Goal: Task Accomplishment & Management: Complete application form

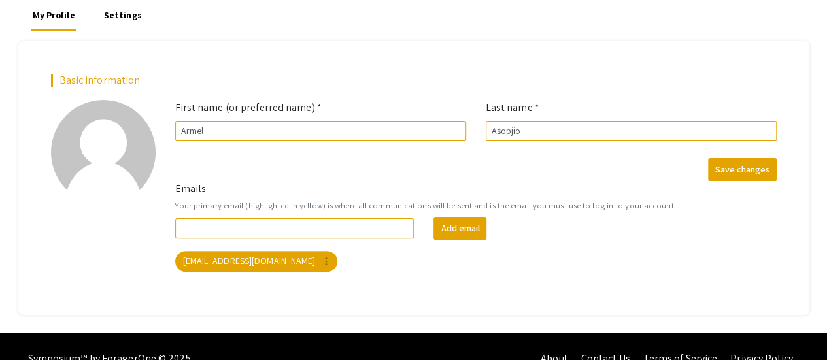
scroll to position [115, 0]
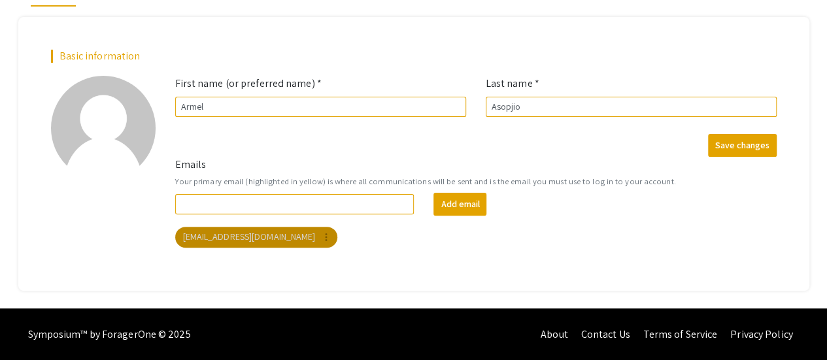
click at [246, 234] on mat-chip "[EMAIL_ADDRESS][DOMAIN_NAME] more_vert" at bounding box center [256, 237] width 163 height 21
click at [239, 237] on mat-chip "[EMAIL_ADDRESS][DOMAIN_NAME] more_vert" at bounding box center [256, 237] width 163 height 21
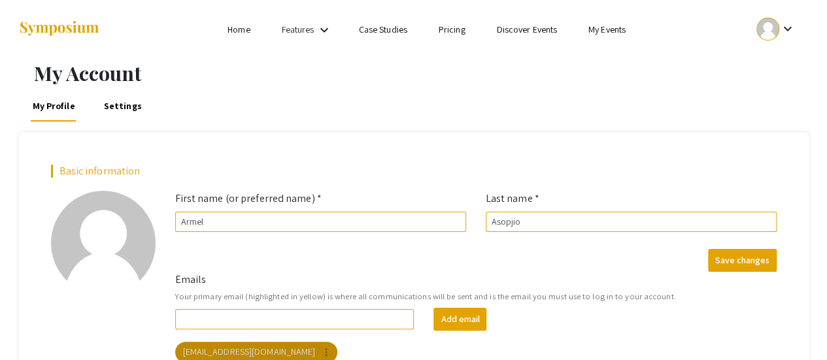
scroll to position [0, 0]
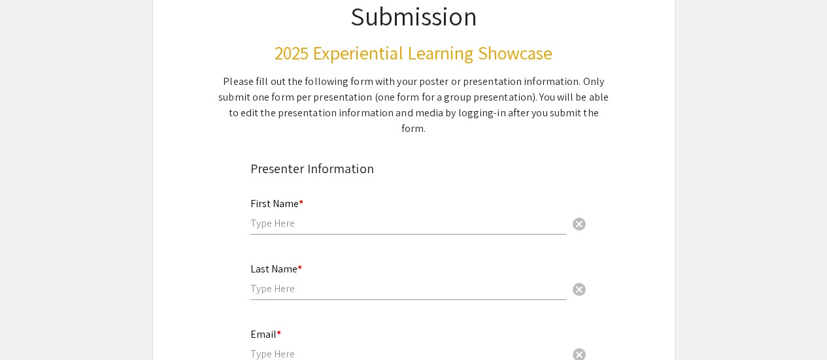
scroll to position [131, 0]
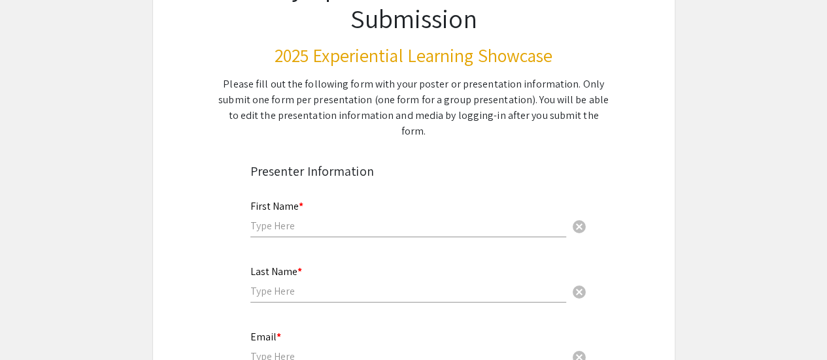
click at [305, 219] on input "text" at bounding box center [408, 226] width 316 height 14
type input "Gad [PERSON_NAME]"
type input "Asopjio Donfack"
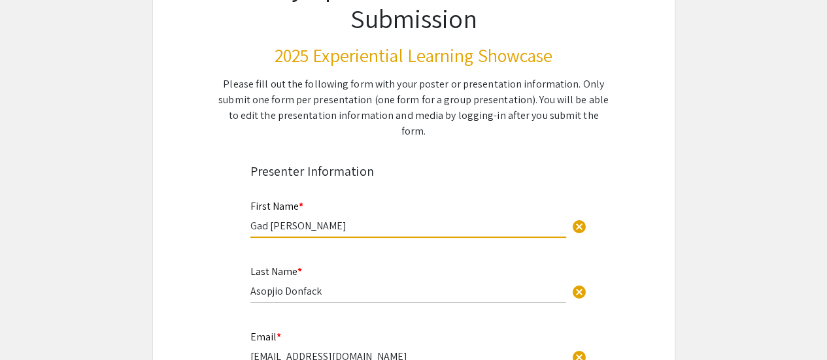
scroll to position [327, 0]
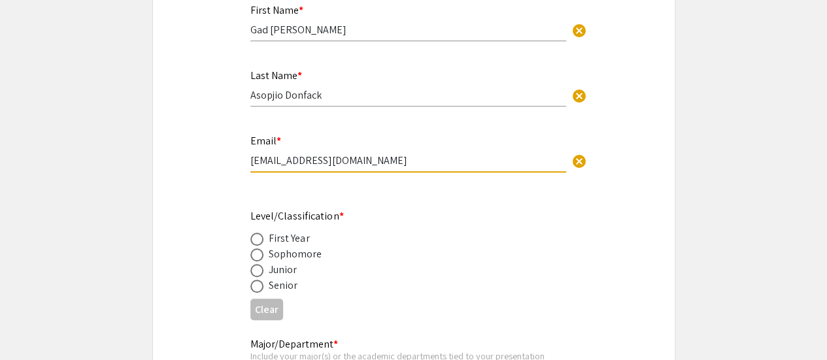
click at [382, 154] on input "armelasopjio@gmail.com" at bounding box center [408, 161] width 316 height 14
type input "[EMAIL_ADDRESS][DOMAIN_NAME]"
click at [275, 278] on div "Senior" at bounding box center [283, 286] width 29 height 16
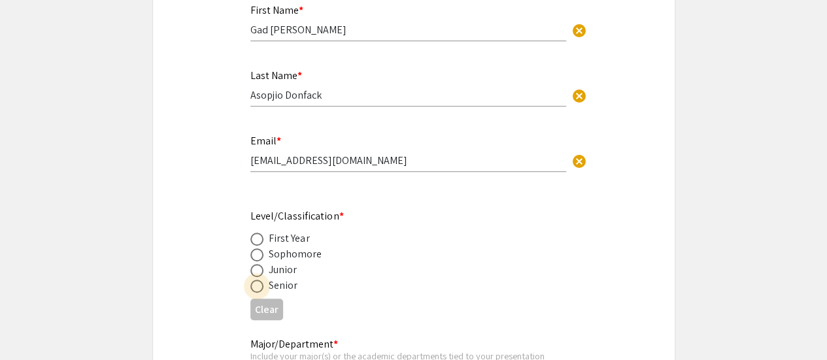
click at [259, 280] on span at bounding box center [256, 286] width 13 height 13
click at [259, 280] on input "radio" at bounding box center [256, 286] width 13 height 13
radio input "true"
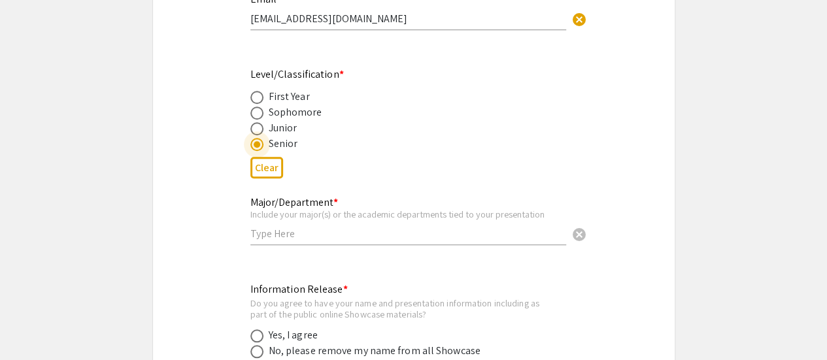
scroll to position [523, 0]
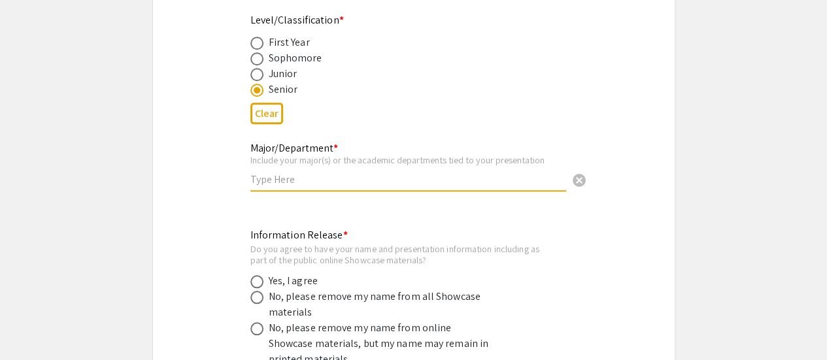
click at [380, 173] on input "text" at bounding box center [408, 180] width 316 height 14
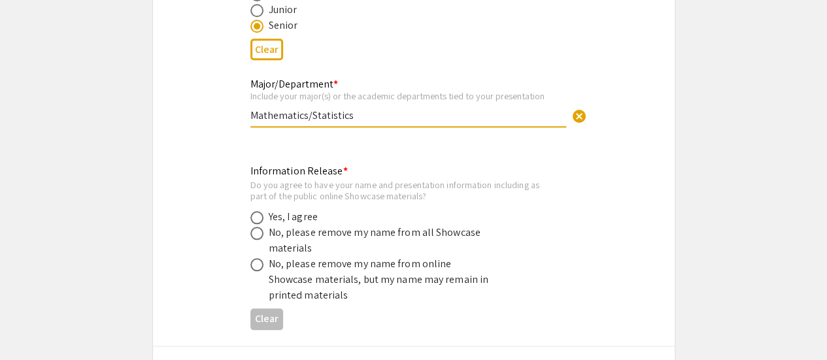
scroll to position [588, 0]
type input "Mathematics/Statistics"
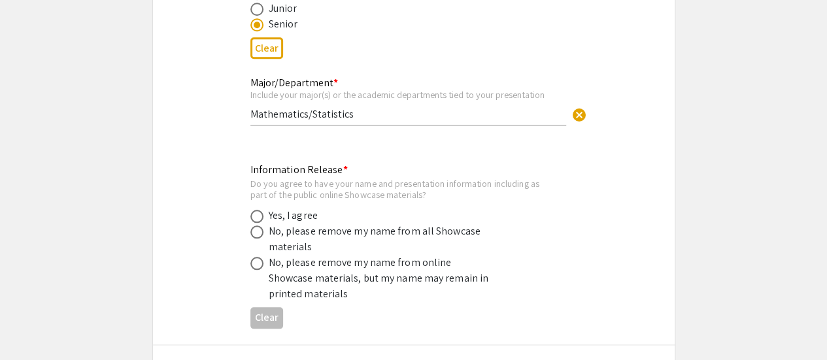
click at [302, 208] on div "Yes, I agree" at bounding box center [293, 216] width 49 height 16
click at [259, 210] on span at bounding box center [256, 216] width 13 height 13
click at [259, 210] on input "radio" at bounding box center [256, 216] width 13 height 13
radio input "true"
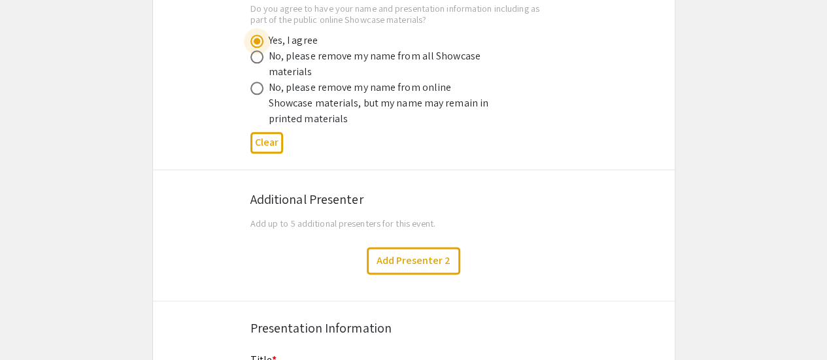
scroll to position [784, 0]
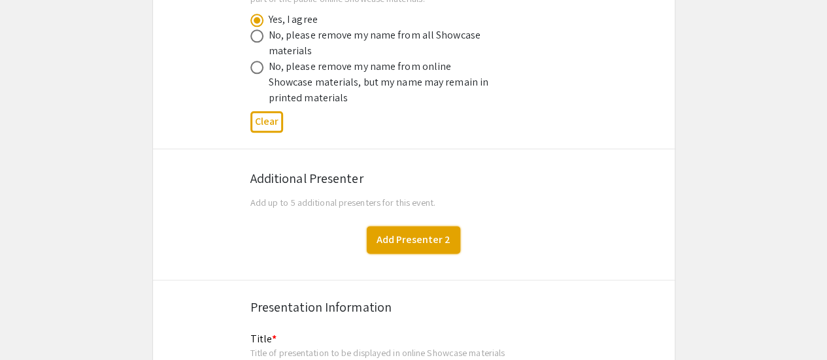
click at [414, 229] on button "Add Presenter 2" at bounding box center [413, 239] width 93 height 27
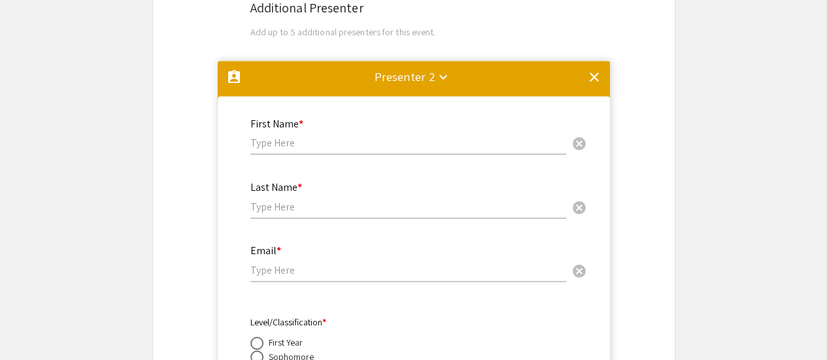
scroll to position [934, 0]
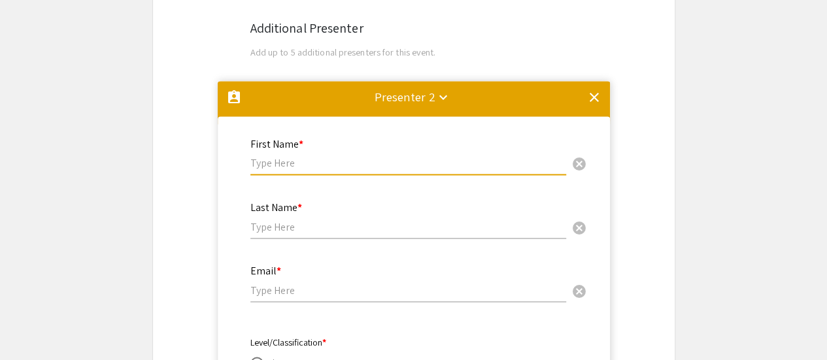
click at [346, 156] on input "text" at bounding box center [408, 163] width 316 height 14
type input "Linh"
click at [335, 225] on div "Last Name * cancel" at bounding box center [408, 220] width 316 height 63
click at [333, 220] on input "text" at bounding box center [408, 227] width 316 height 14
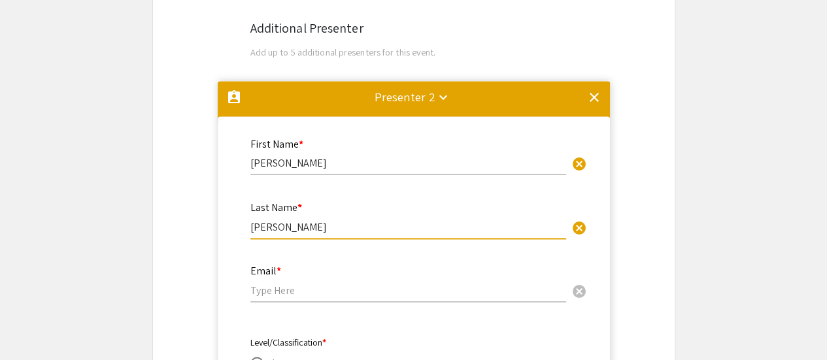
type input "Nguyen"
click at [349, 284] on input "email" at bounding box center [408, 291] width 316 height 14
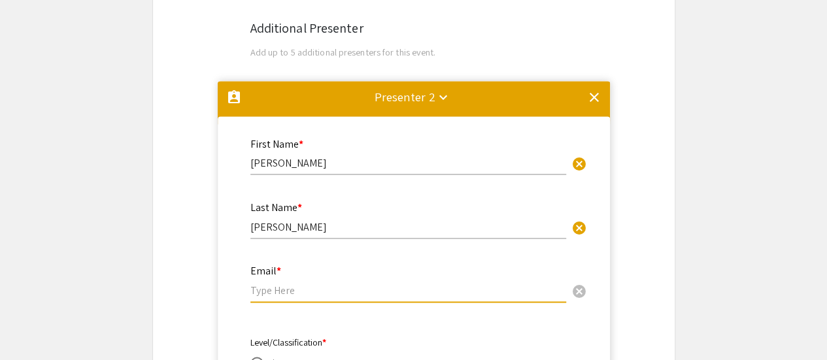
paste input "nguyli04@luther.edu"
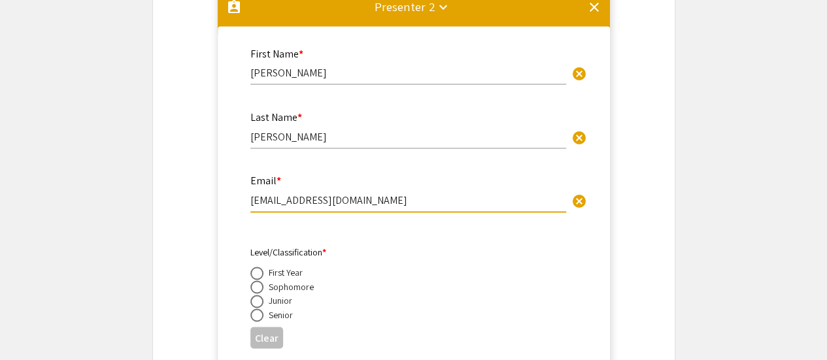
scroll to position [1065, 0]
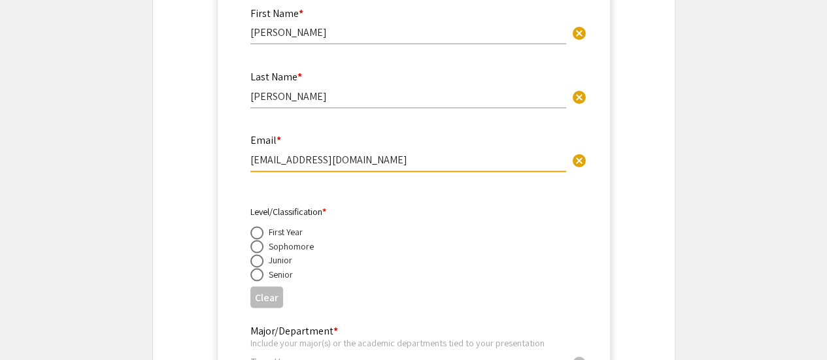
type input "nguyli04@luther.edu"
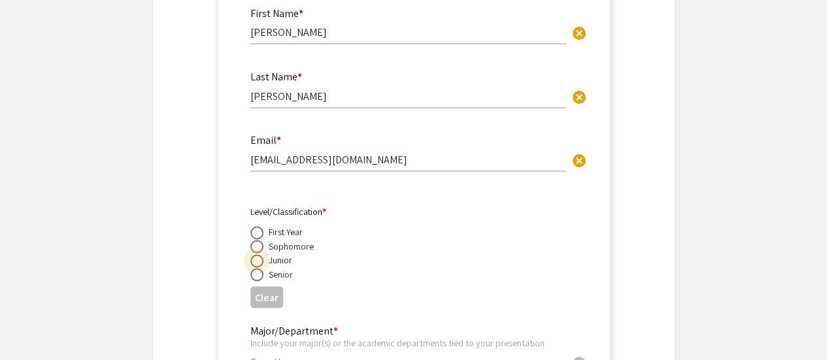
click at [254, 254] on span at bounding box center [256, 260] width 13 height 13
click at [254, 254] on input "radio" at bounding box center [256, 260] width 13 height 13
radio input "true"
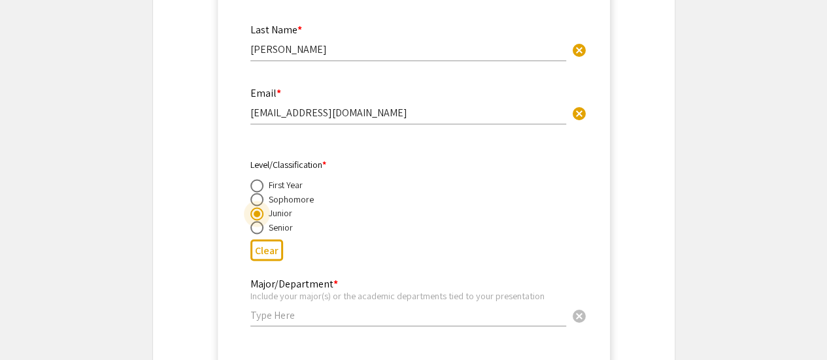
scroll to position [1131, 0]
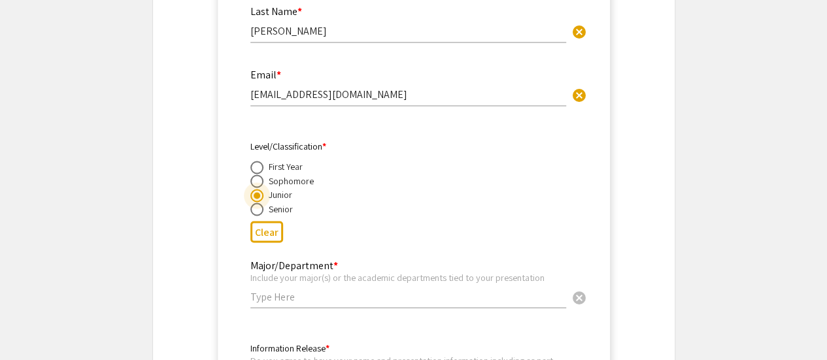
click at [259, 174] on span at bounding box center [256, 180] width 13 height 13
click at [259, 174] on input "radio" at bounding box center [256, 180] width 13 height 13
radio input "true"
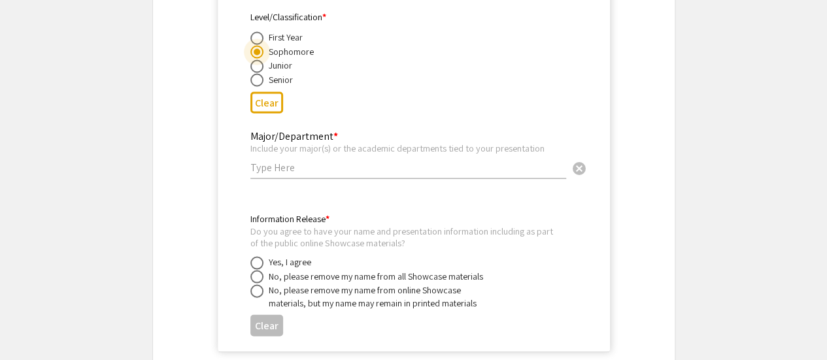
scroll to position [1261, 0]
click at [309, 159] on input "text" at bounding box center [408, 166] width 316 height 14
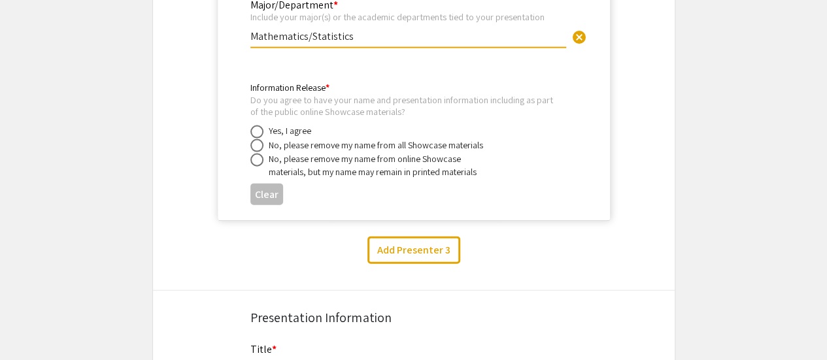
scroll to position [1392, 0]
type input "Mathematics/Statistics"
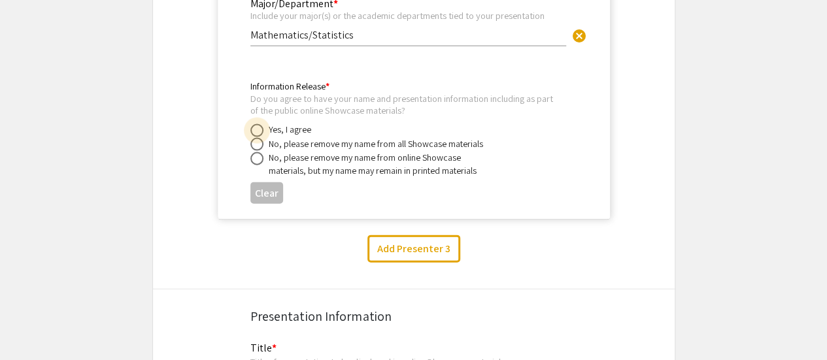
click at [256, 124] on span at bounding box center [256, 130] width 13 height 13
click at [256, 124] on input "radio" at bounding box center [256, 130] width 13 height 13
radio input "true"
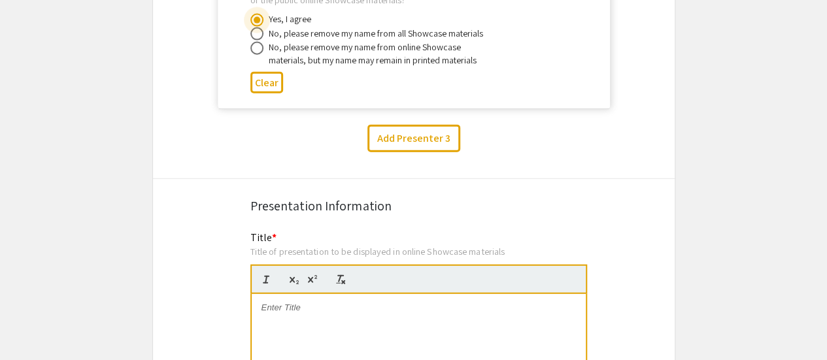
scroll to position [1588, 0]
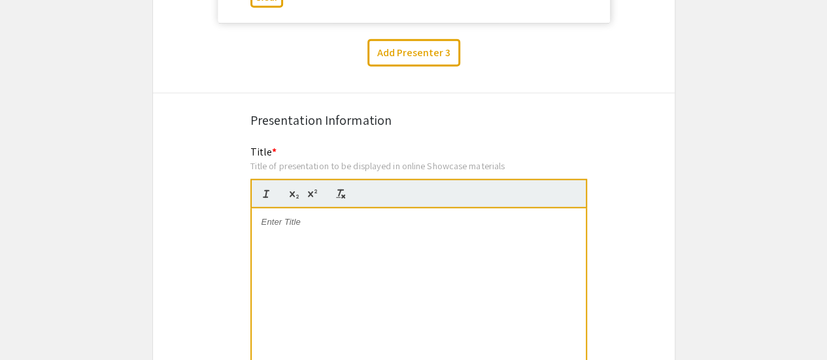
click at [349, 212] on div at bounding box center [419, 306] width 334 height 196
